Goal: Transaction & Acquisition: Purchase product/service

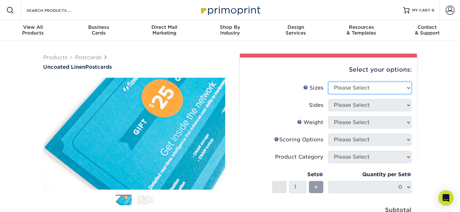
click at [380, 83] on select "Please Select 1.5" x 7" 2" x 6" 2" x 8" 2.12" x 5.5" 2.75" x 4.25" 2.75" x 8.5"…" at bounding box center [370, 88] width 83 height 12
select select "3.50x5.50"
click at [329, 82] on select "Please Select 1.5" x 7" 2" x 6" 2" x 8" 2.12" x 5.5" 2.75" x 4.25" 2.75" x 8.5"…" at bounding box center [370, 88] width 83 height 12
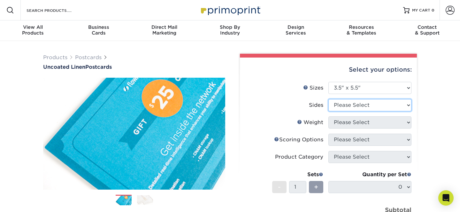
click at [359, 102] on select "Please Select Print Both Sides Print Front Only" at bounding box center [370, 105] width 83 height 12
select select "13abbda7-1d64-4f25-8bb2-c179b224825d"
click at [329, 99] on select "Please Select Print Both Sides Print Front Only" at bounding box center [370, 105] width 83 height 12
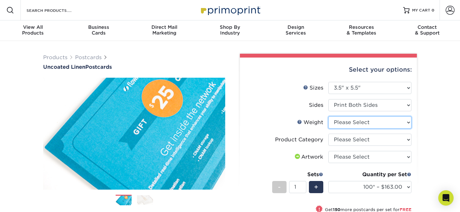
click at [360, 124] on select "Please Select 100LB" at bounding box center [370, 122] width 83 height 12
select select "100LB"
click at [329, 116] on select "Please Select 100LB" at bounding box center [370, 122] width 83 height 12
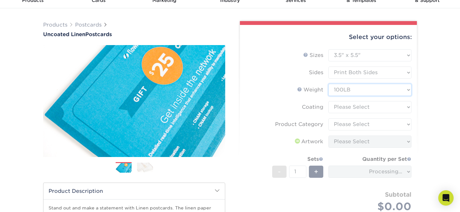
scroll to position [95, 0]
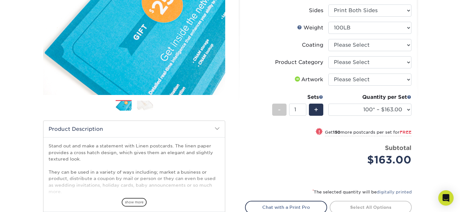
click at [362, 137] on div "! Get 150 more postcards per set for FREE" at bounding box center [329, 135] width 166 height 15
select select "250* – $163.00"
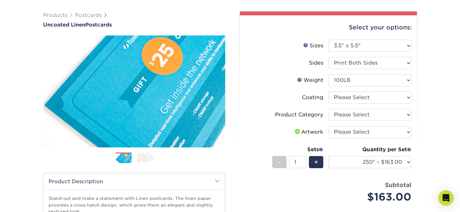
scroll to position [38, 0]
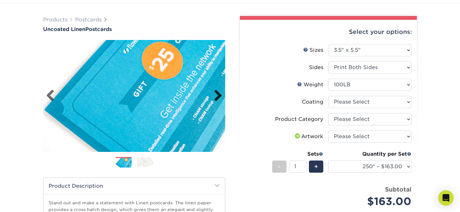
click at [218, 99] on link "Next" at bounding box center [215, 96] width 13 height 13
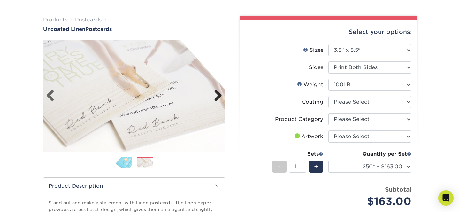
click at [218, 99] on link "Next" at bounding box center [215, 96] width 13 height 13
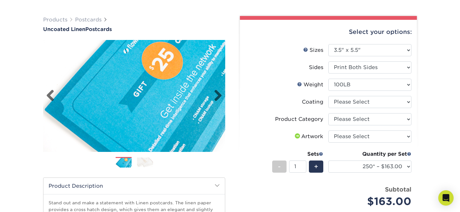
scroll to position [152, 0]
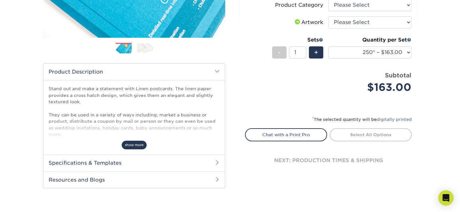
click at [138, 142] on span "show more" at bounding box center [134, 145] width 25 height 9
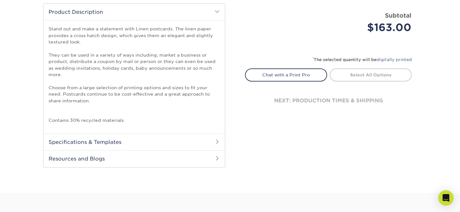
scroll to position [225, 0]
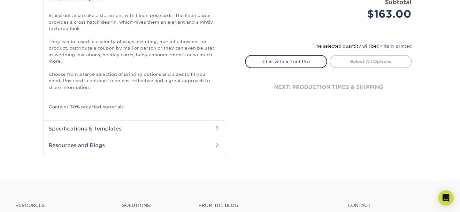
click at [71, 130] on h2 "Specifications & Templates" at bounding box center [134, 128] width 182 height 17
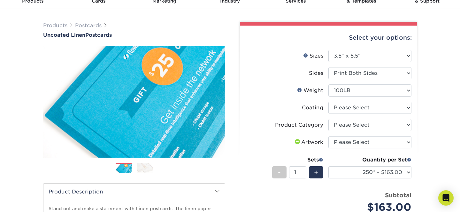
scroll to position [0, 0]
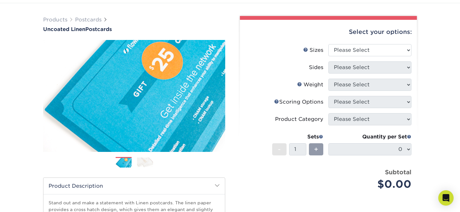
scroll to position [13, 0]
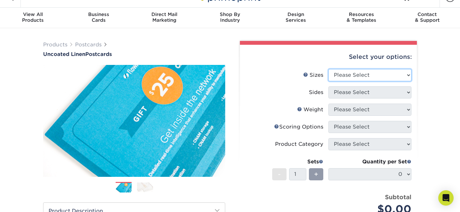
click at [378, 72] on select "Please Select 1.5" x 7" 2" x 6" 2" x 8" 2.12" x 5.5" 2.75" x 4.25" 2.75" x 8.5"…" at bounding box center [370, 75] width 83 height 12
select select "3.50x5.50"
click at [329, 69] on select "Please Select 1.5" x 7" 2" x 6" 2" x 8" 2.12" x 5.5" 2.75" x 4.25" 2.75" x 8.5"…" at bounding box center [370, 75] width 83 height 12
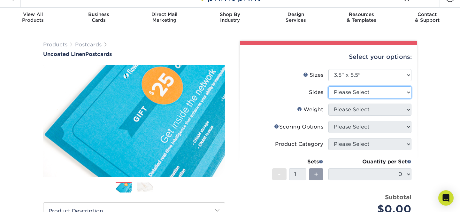
click at [362, 95] on select "Please Select Print Both Sides Print Front Only" at bounding box center [370, 92] width 83 height 12
select select "13abbda7-1d64-4f25-8bb2-c179b224825d"
click at [329, 86] on select "Please Select Print Both Sides Print Front Only" at bounding box center [370, 92] width 83 height 12
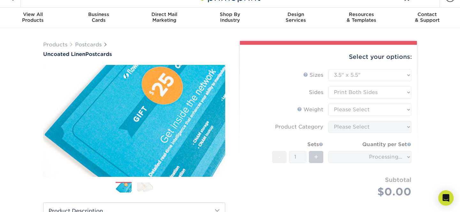
click at [357, 110] on form "Sizes Help Sizes Please Select 1.5" x 7" 2" x 6" 2" x 8" 2.12" x 5.5" 2.75" x 4…" at bounding box center [328, 141] width 167 height 144
click at [363, 107] on form "Sizes Help Sizes Please Select 1.5" x 7" 2" x 6" 2" x 8" 2.12" x 5.5" 2.75" x 4…" at bounding box center [328, 141] width 167 height 144
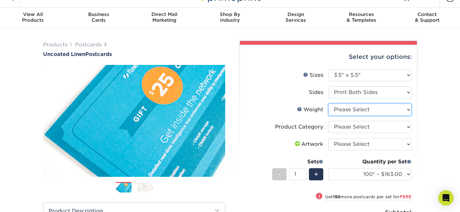
click at [363, 107] on select "Please Select 100LB" at bounding box center [370, 110] width 83 height 12
select select "100LB"
click at [329, 104] on select "Please Select 100LB" at bounding box center [370, 110] width 83 height 12
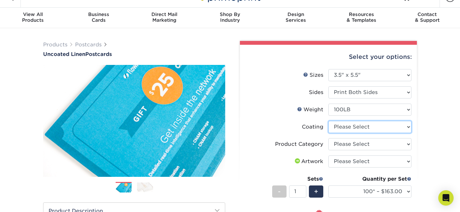
click at [363, 125] on select at bounding box center [370, 127] width 83 height 12
select select "3e7618de-abca-4bda-9f97-8b9129e913d8"
click at [329, 121] on select at bounding box center [370, 127] width 83 height 12
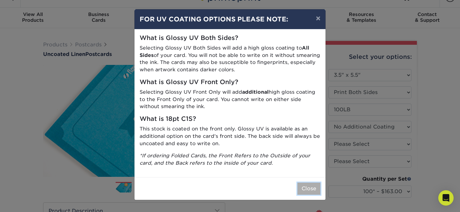
click at [313, 188] on button "Close" at bounding box center [309, 189] width 23 height 12
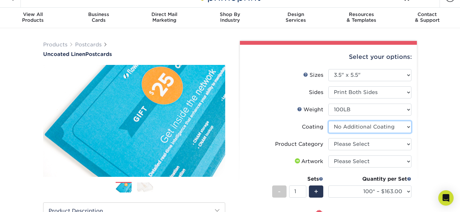
click at [351, 131] on select at bounding box center [370, 127] width 83 height 12
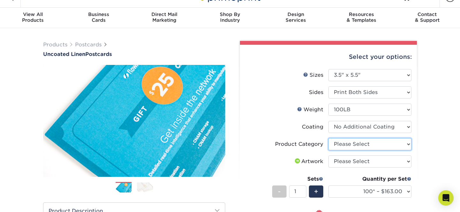
click at [341, 145] on select "Please Select Postcards" at bounding box center [370, 144] width 83 height 12
select select "9b7272e0-d6c8-4c3c-8e97-d3a1bcdab858"
click at [329, 138] on select "Please Select Postcards" at bounding box center [370, 144] width 83 height 12
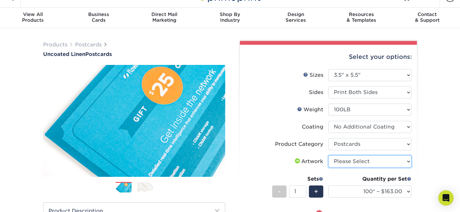
click at [342, 161] on select "Please Select I will upload files I need a design - $150" at bounding box center [370, 161] width 83 height 12
select select "upload"
click at [329, 155] on select "Please Select I will upload files I need a design - $150" at bounding box center [370, 161] width 83 height 12
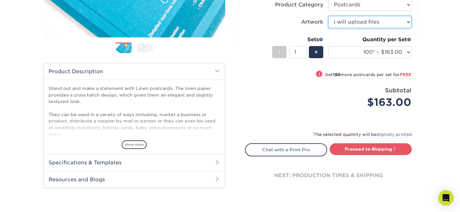
scroll to position [153, 0]
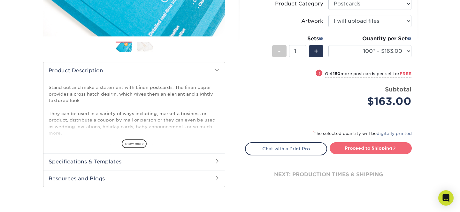
click at [356, 147] on link "Proceed to Shipping" at bounding box center [371, 148] width 82 height 12
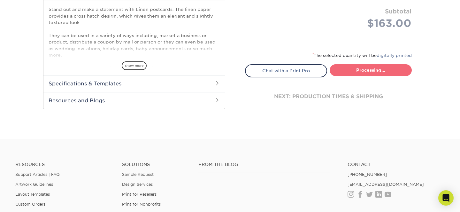
select select "aa6b7b9f-a05d-4973-8a72-f1e5b0923a87"
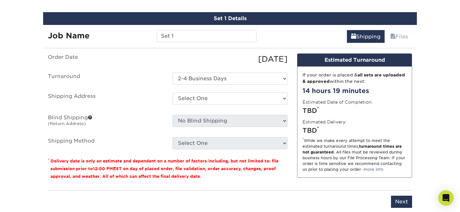
scroll to position [352, 0]
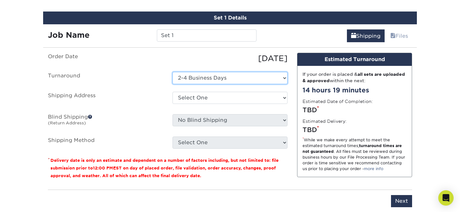
click at [208, 78] on select "Select One 2-4 Business Days" at bounding box center [230, 78] width 115 height 12
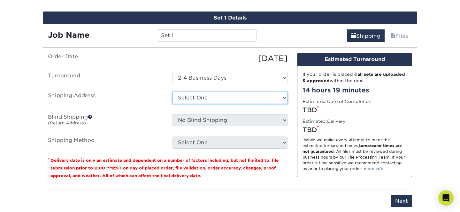
click at [199, 96] on select "Select One + Add New Address - Login" at bounding box center [230, 98] width 115 height 12
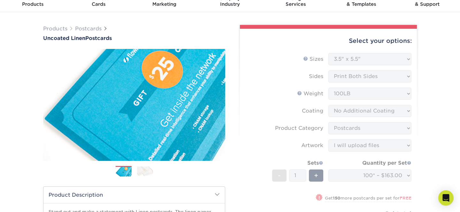
scroll to position [0, 0]
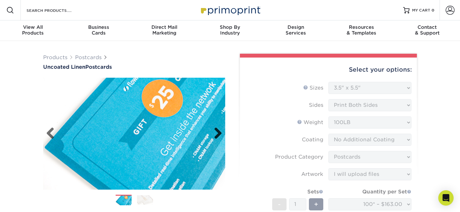
click at [223, 134] on div "Previous Next" at bounding box center [134, 134] width 182 height 112
click at [219, 131] on link "Next" at bounding box center [215, 133] width 13 height 13
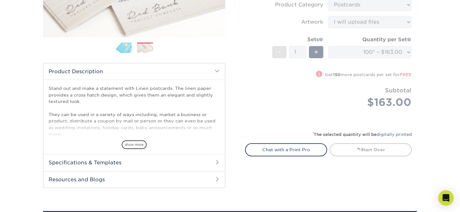
scroll to position [153, 0]
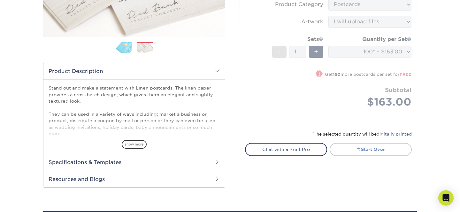
click at [349, 149] on link "Start Over" at bounding box center [371, 149] width 82 height 13
click at [278, 146] on link "Chat with a Print Pro" at bounding box center [286, 149] width 82 height 13
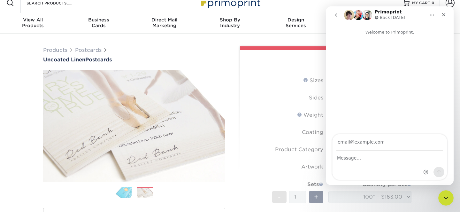
scroll to position [0, 0]
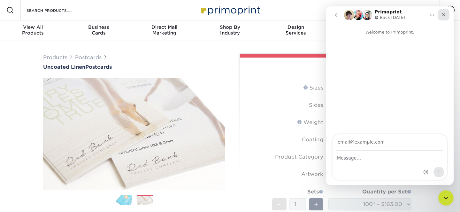
click at [441, 15] on div "Close" at bounding box center [444, 15] width 12 height 12
